Goal: Task Accomplishment & Management: Use online tool/utility

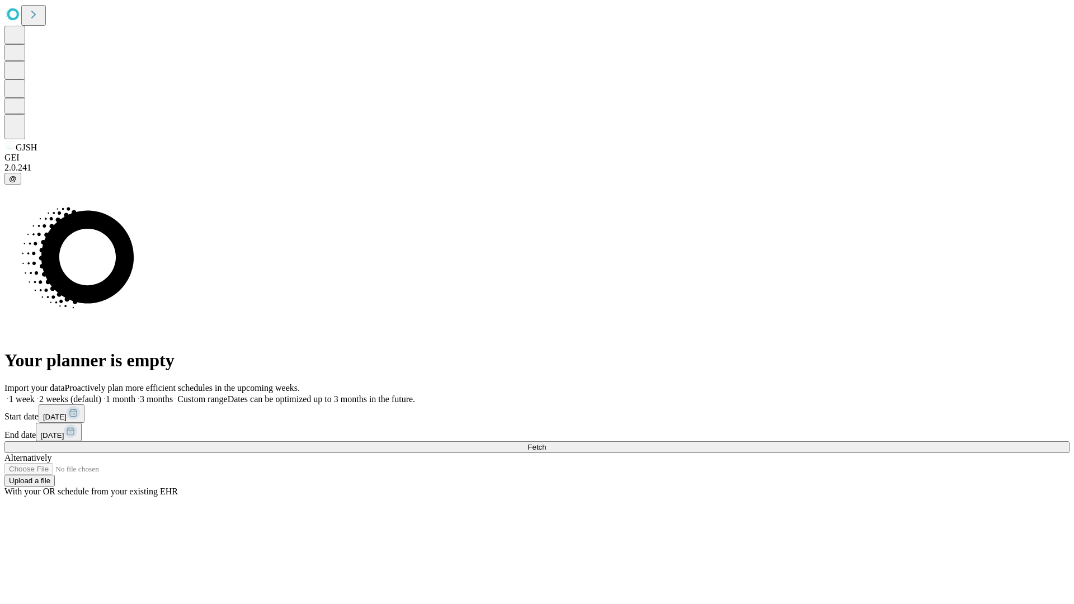
click at [546, 443] on span "Fetch" at bounding box center [536, 447] width 18 height 8
